Goal: Complete application form: Complete application form

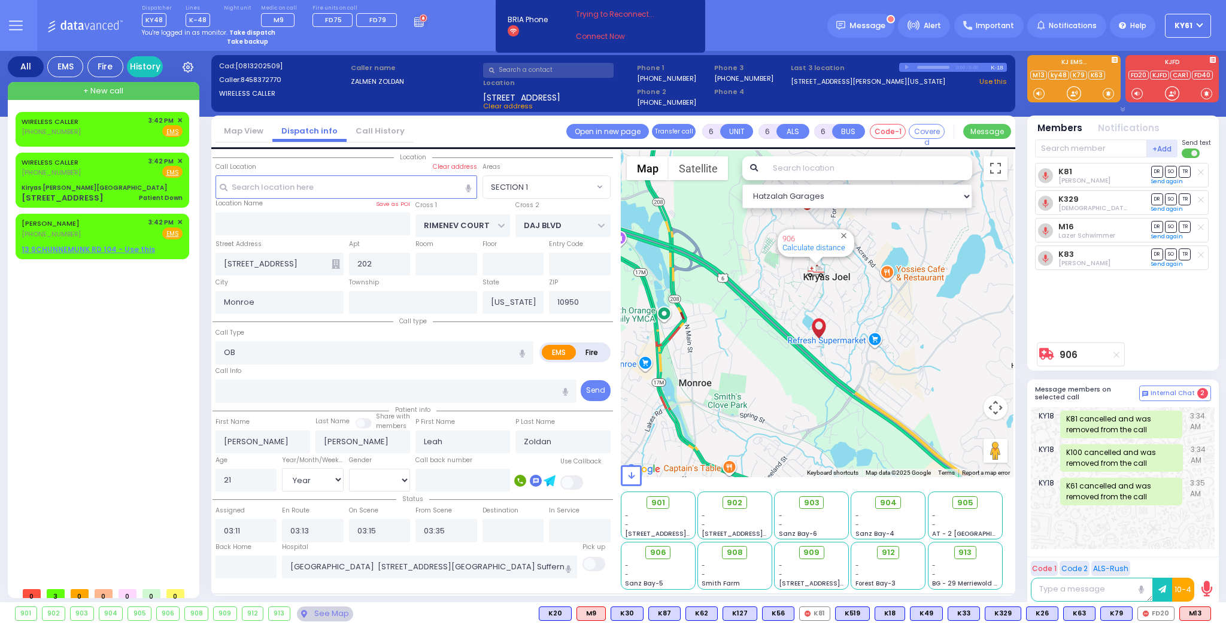
select select "SECTION 1"
select select "Year"
select select "[DEMOGRAPHIC_DATA]"
drag, startPoint x: 542, startPoint y: 69, endPoint x: 506, endPoint y: 71, distance: 35.4
click at [542, 69] on input "text" at bounding box center [548, 70] width 131 height 15
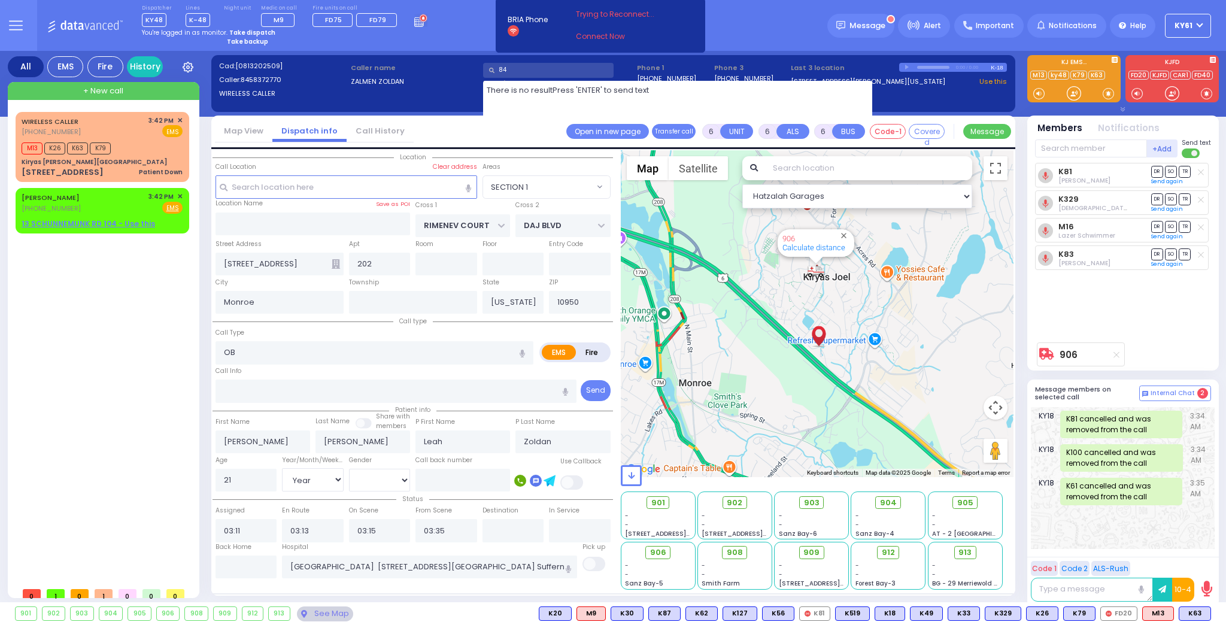
type input "8"
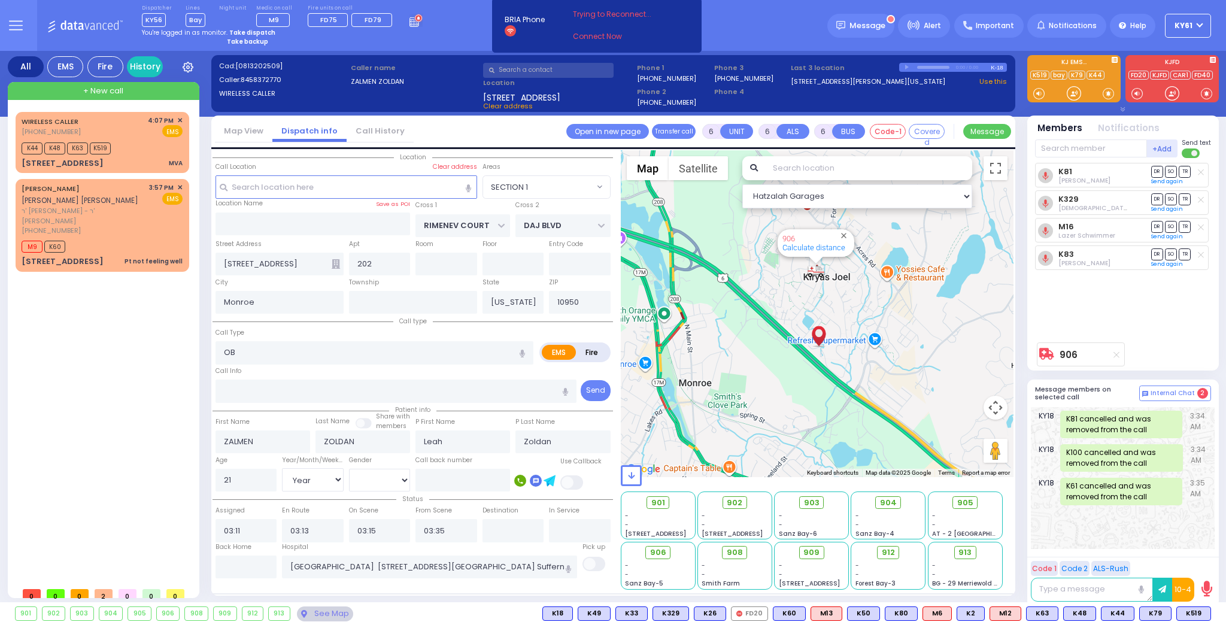
select select "SECTION 1"
select select "Year"
select select "[DEMOGRAPHIC_DATA]"
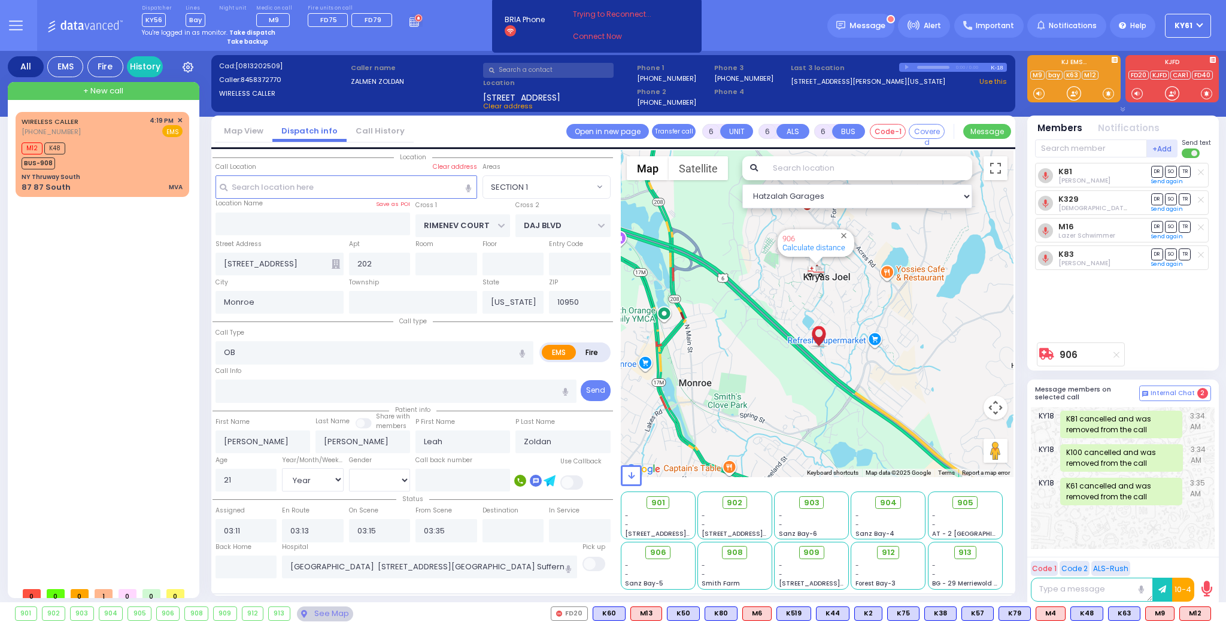
select select "SECTION 1"
select select "Year"
select select "[DEMOGRAPHIC_DATA]"
